Goal: Transaction & Acquisition: Purchase product/service

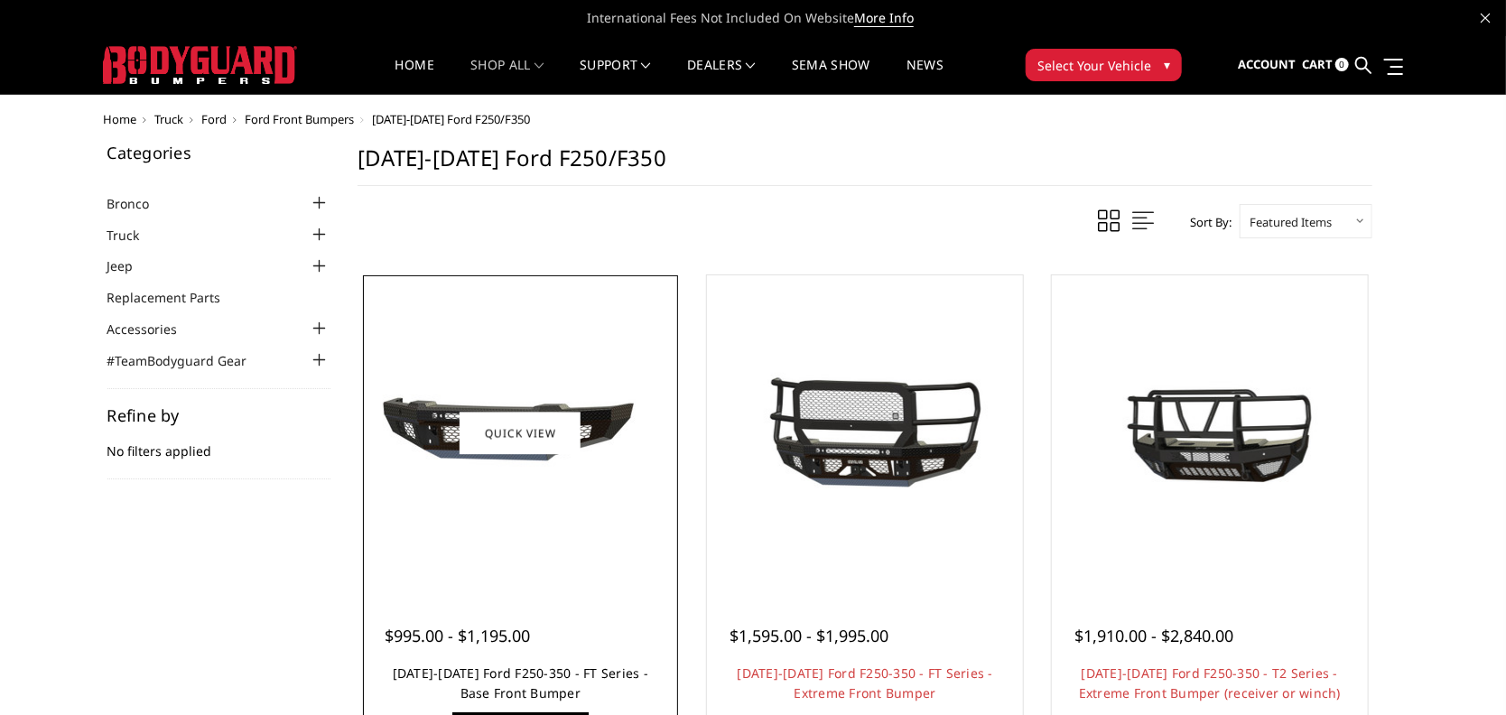
click at [490, 677] on link "[DATE]-[DATE] Ford F250-350 - FT Series - Base Front Bumper" at bounding box center [521, 683] width 256 height 37
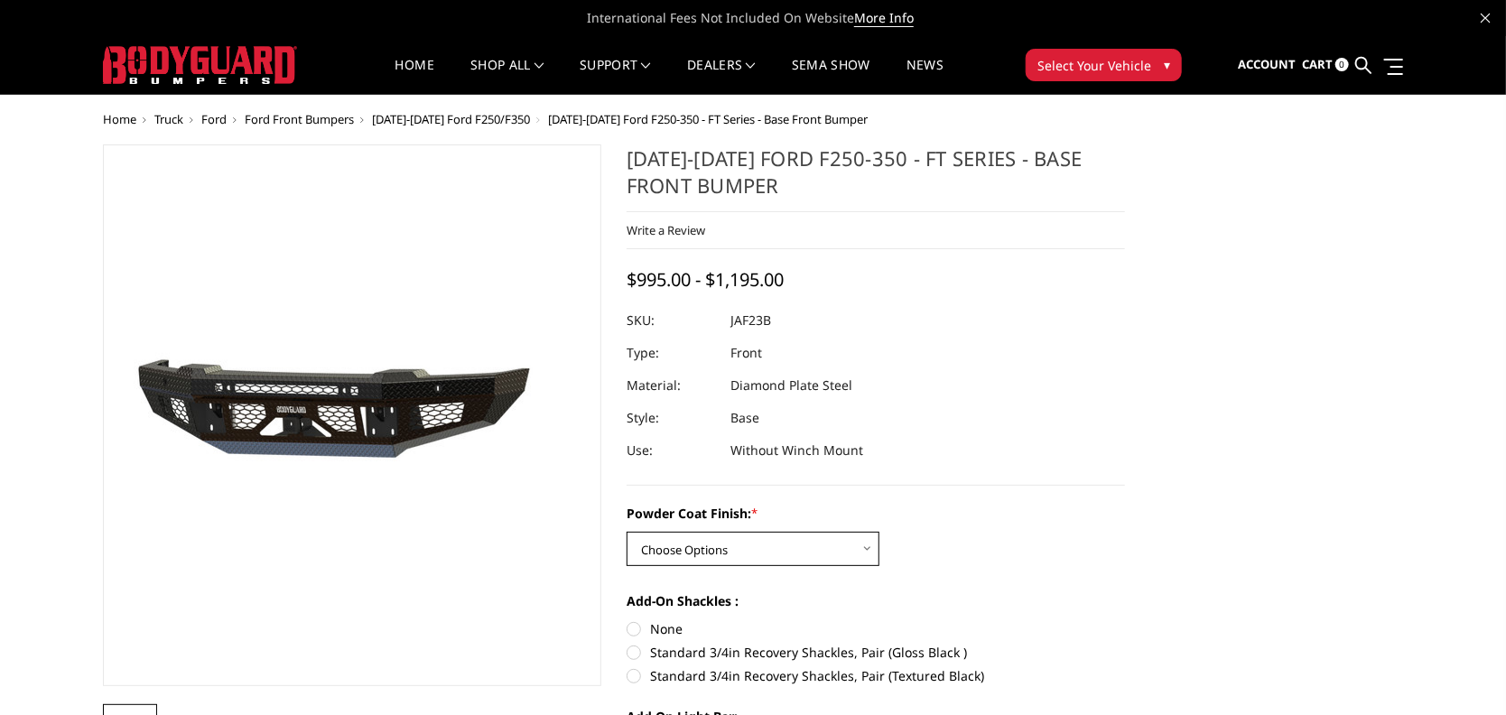
click at [872, 553] on select "Choose Options Bare Metal Gloss Black Powder Coat Textured Black Powder Coat" at bounding box center [753, 549] width 253 height 34
select select "3379"
click at [627, 532] on select "Choose Options Bare Metal Gloss Black Powder Coat Textured Black Powder Coat" at bounding box center [753, 549] width 253 height 34
drag, startPoint x: 729, startPoint y: 317, endPoint x: 849, endPoint y: 301, distance: 121.2
click at [848, 310] on div at bounding box center [876, 320] width 498 height 33
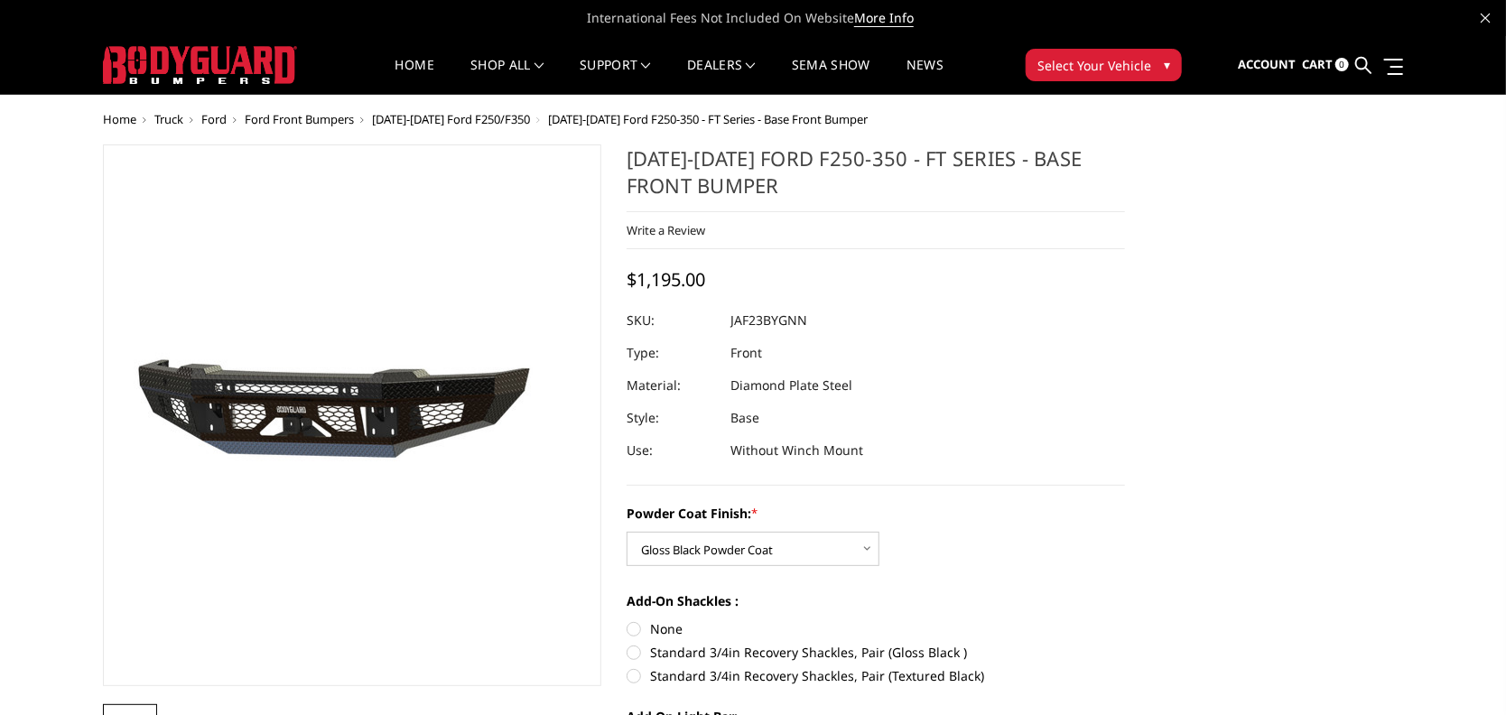
drag, startPoint x: 809, startPoint y: 303, endPoint x: 738, endPoint y: 315, distance: 72.3
click at [780, 314] on div "[DATE]-[DATE] Ford F250-350 - FT Series - Base Front Bumper Write a Review Writ…" at bounding box center [876, 314] width 498 height 341
click at [724, 316] on div at bounding box center [876, 320] width 498 height 33
drag, startPoint x: 724, startPoint y: 316, endPoint x: 831, endPoint y: 361, distance: 115.7
click at [795, 323] on dl "SKU: JAF23BYGNN UPC: Type: Front Material: Diamond Plate Steel Style: Base Use:…" at bounding box center [876, 385] width 498 height 163
